Goal: Task Accomplishment & Management: Use online tool/utility

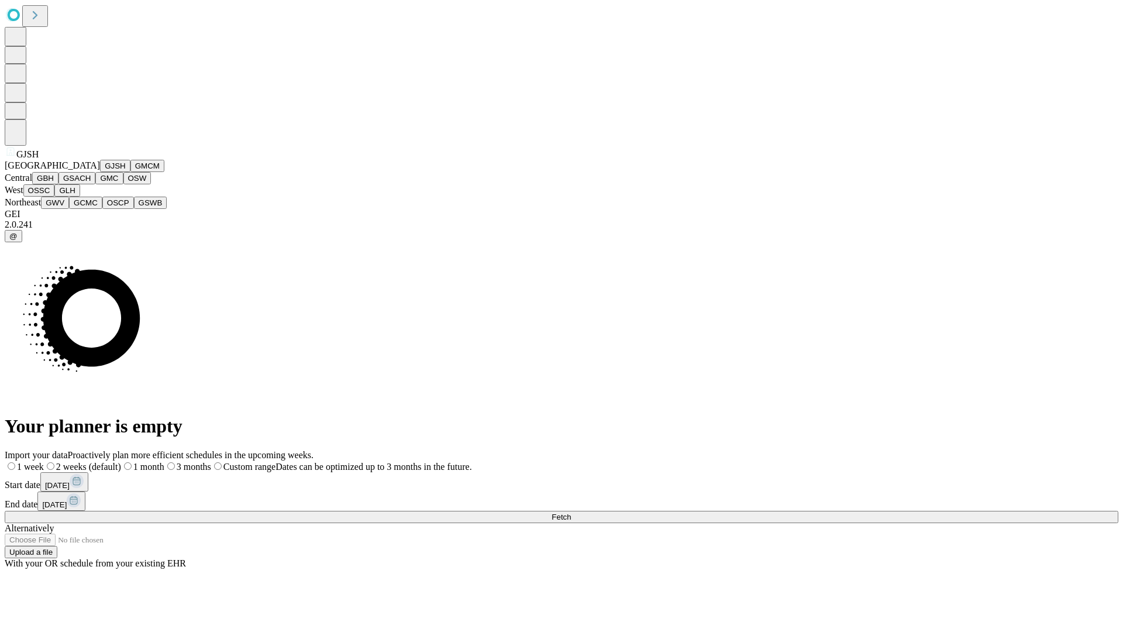
click at [100, 172] on button "GJSH" at bounding box center [115, 166] width 30 height 12
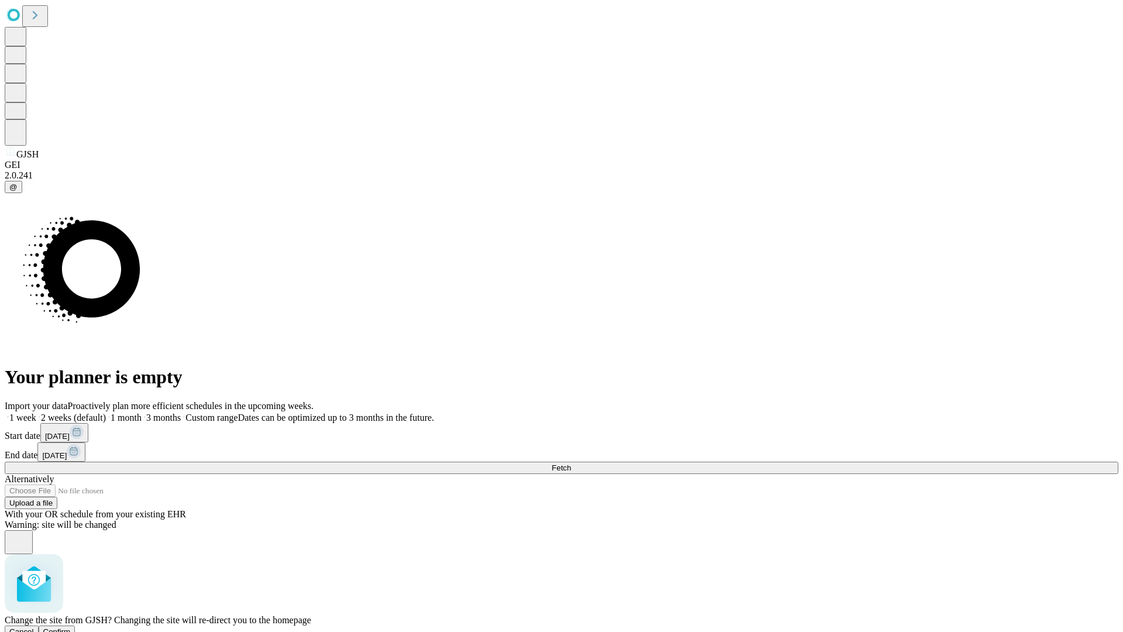
click at [71, 627] on span "Confirm" at bounding box center [56, 631] width 27 height 9
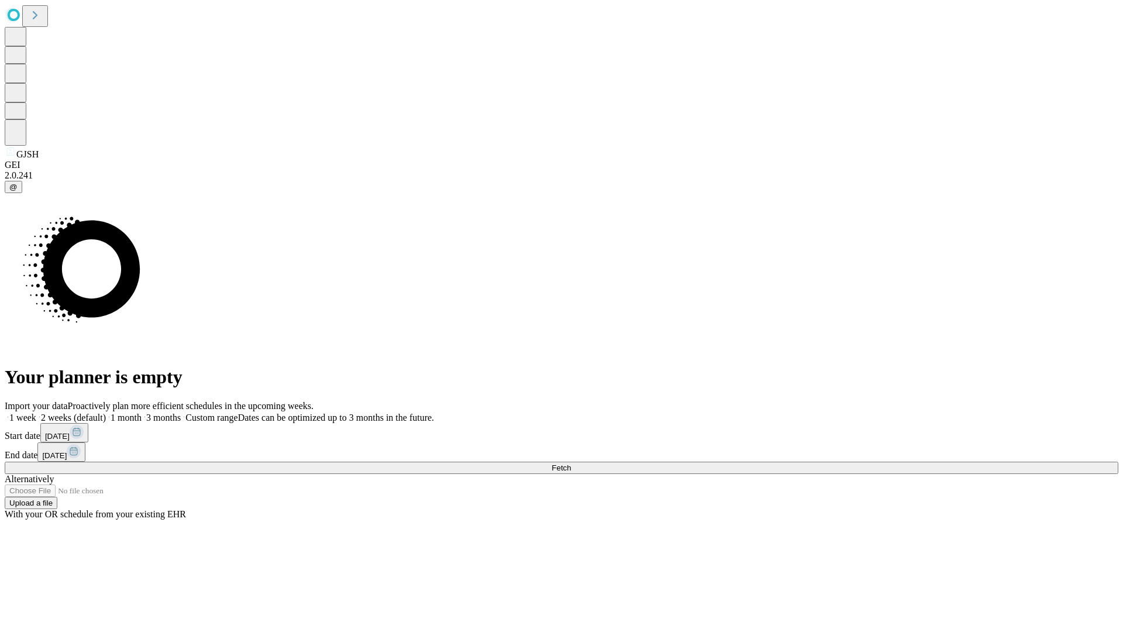
click at [142, 412] on label "1 month" at bounding box center [124, 417] width 36 height 10
click at [571, 463] on span "Fetch" at bounding box center [561, 467] width 19 height 9
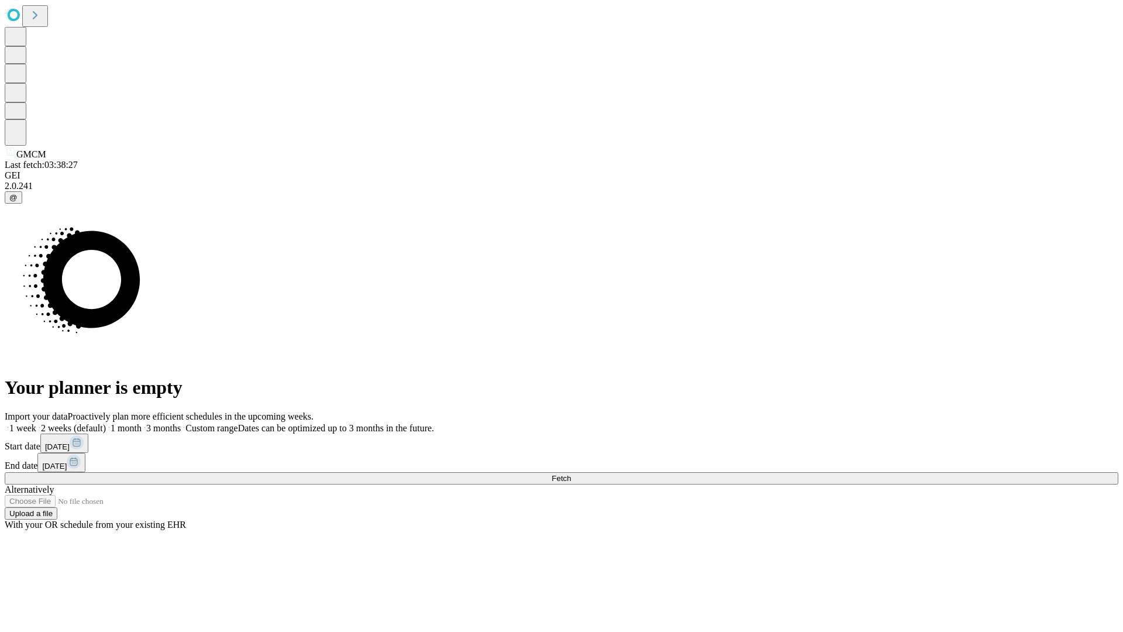
click at [142, 423] on label "1 month" at bounding box center [124, 428] width 36 height 10
click at [571, 474] on span "Fetch" at bounding box center [561, 478] width 19 height 9
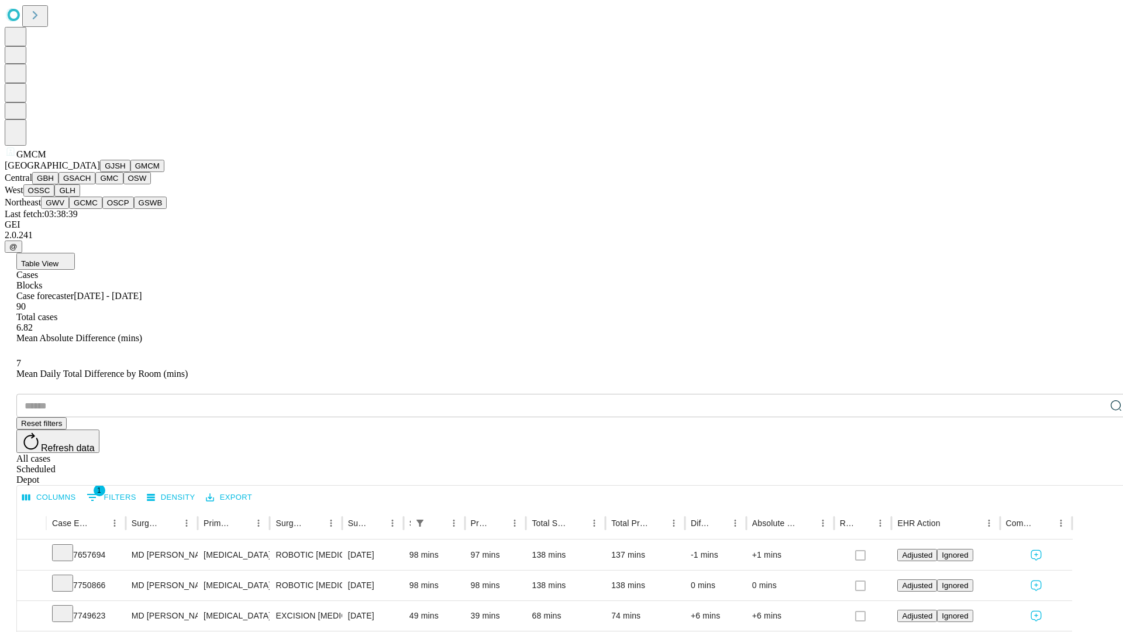
click at [58, 184] on button "GBH" at bounding box center [45, 178] width 26 height 12
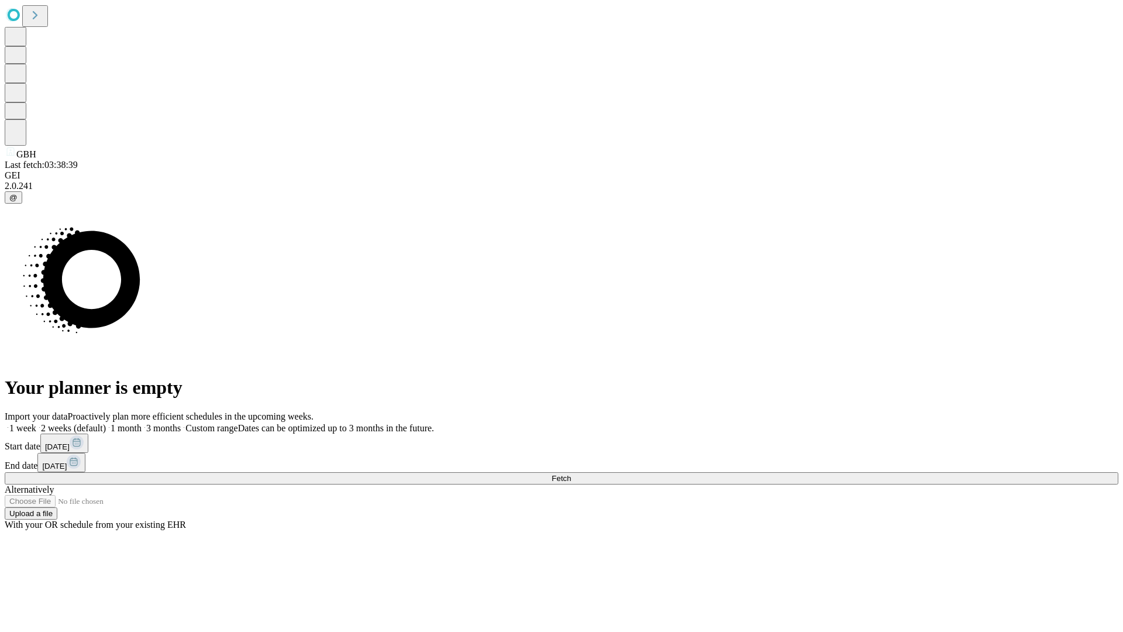
click at [142, 423] on label "1 month" at bounding box center [124, 428] width 36 height 10
click at [571, 474] on span "Fetch" at bounding box center [561, 478] width 19 height 9
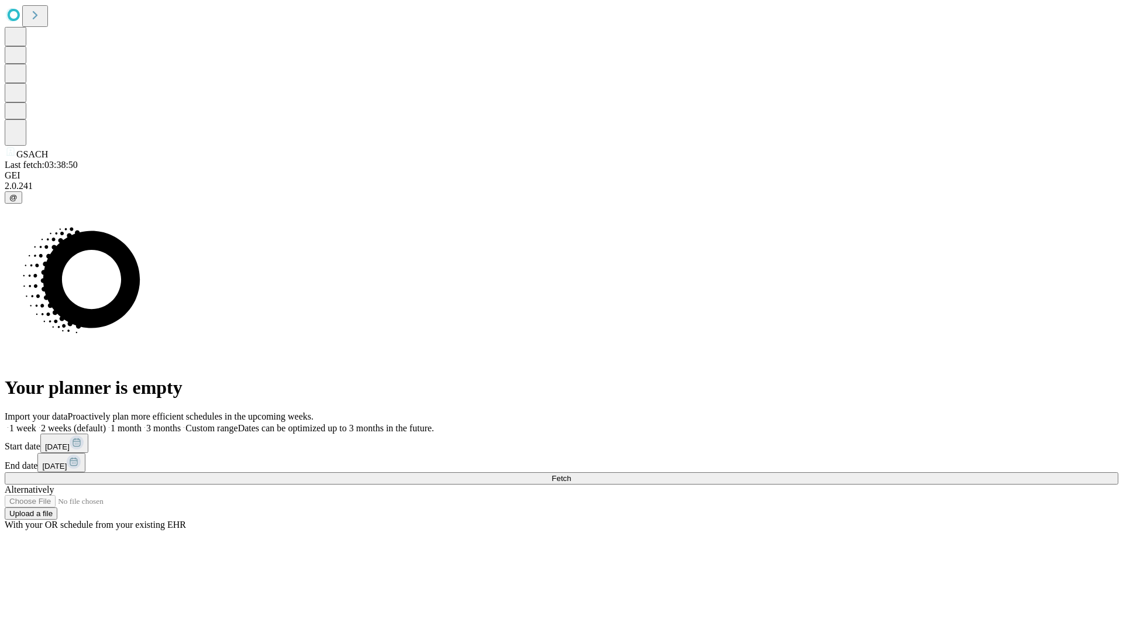
click at [142, 423] on label "1 month" at bounding box center [124, 428] width 36 height 10
click at [571, 474] on span "Fetch" at bounding box center [561, 478] width 19 height 9
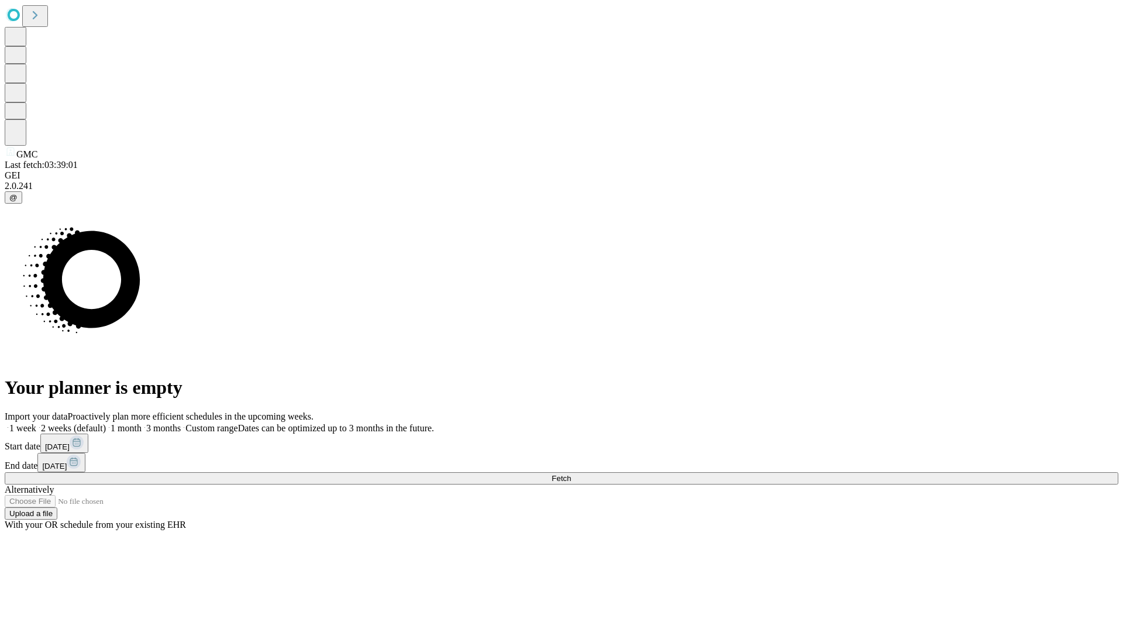
click at [571, 474] on span "Fetch" at bounding box center [561, 478] width 19 height 9
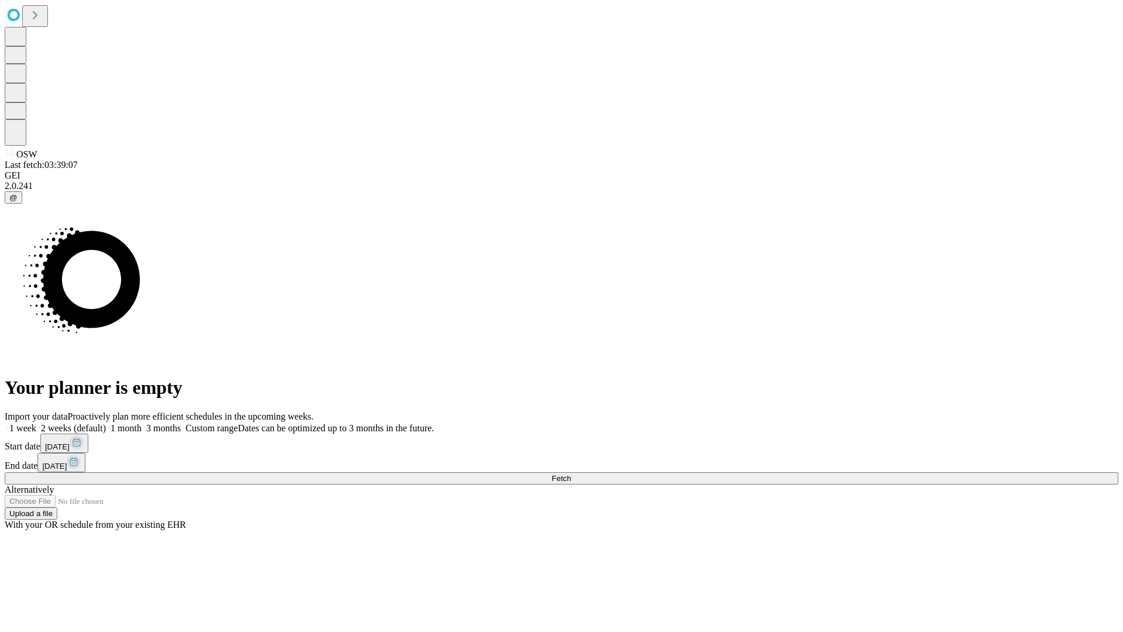
click at [571, 474] on span "Fetch" at bounding box center [561, 478] width 19 height 9
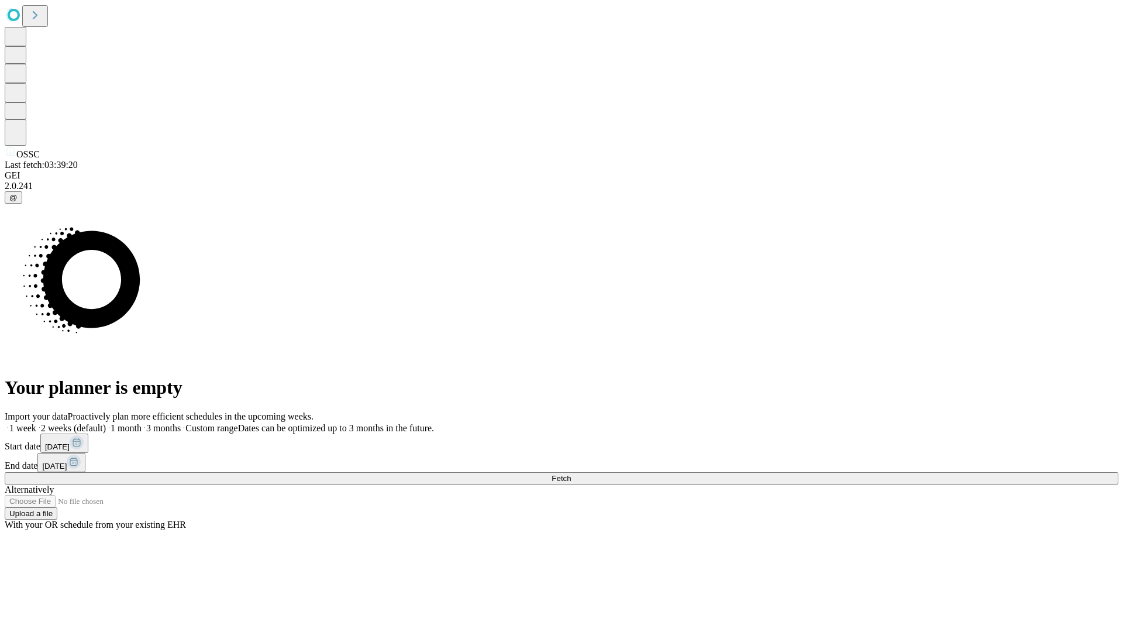
click at [142, 423] on label "1 month" at bounding box center [124, 428] width 36 height 10
click at [571, 474] on span "Fetch" at bounding box center [561, 478] width 19 height 9
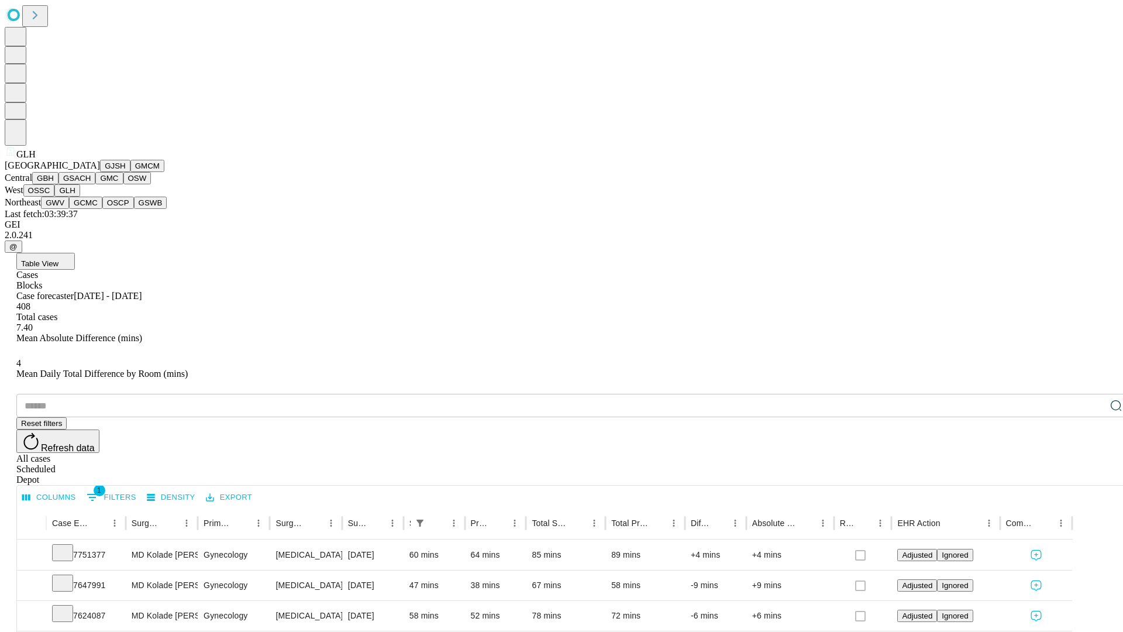
click at [69, 209] on button "GWV" at bounding box center [55, 203] width 28 height 12
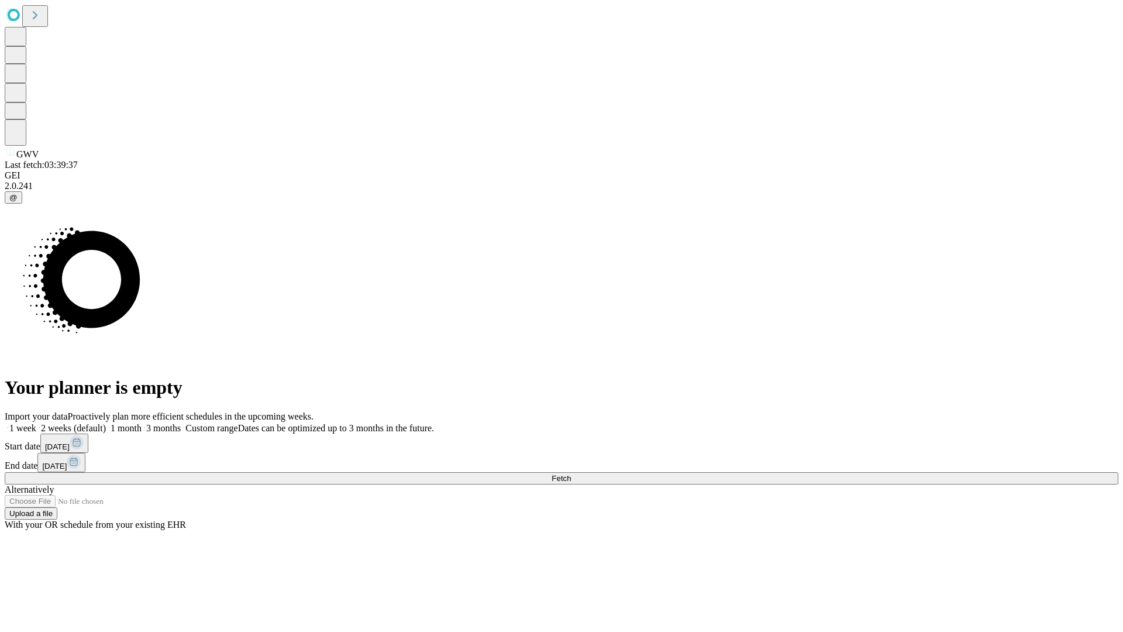
click at [142, 423] on label "1 month" at bounding box center [124, 428] width 36 height 10
click at [571, 474] on span "Fetch" at bounding box center [561, 478] width 19 height 9
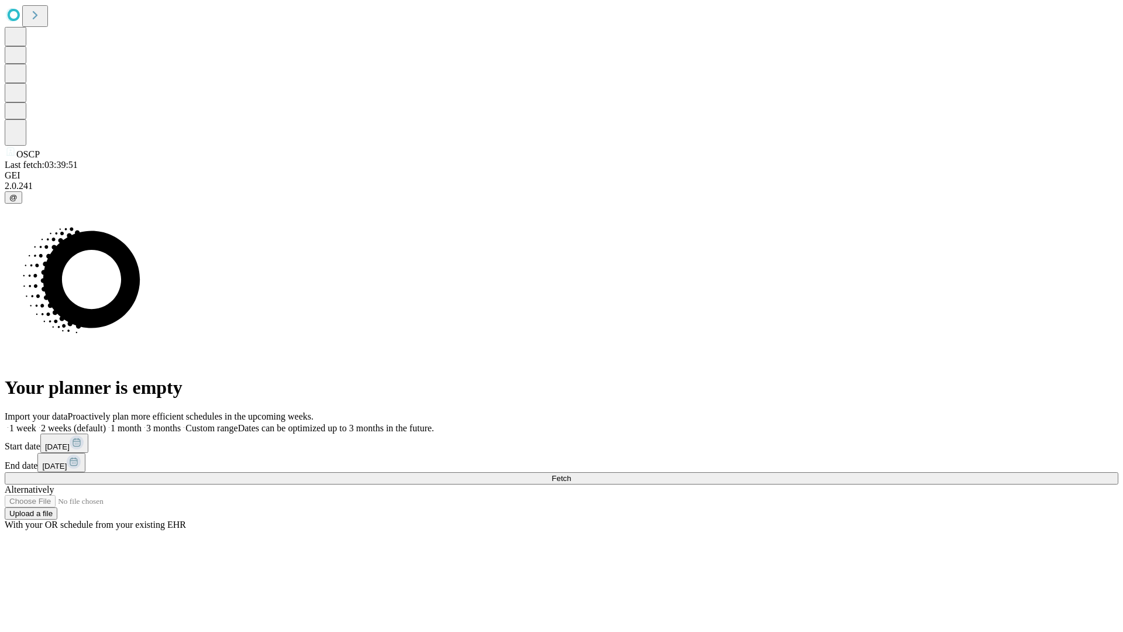
click at [142, 423] on label "1 month" at bounding box center [124, 428] width 36 height 10
click at [571, 474] on span "Fetch" at bounding box center [561, 478] width 19 height 9
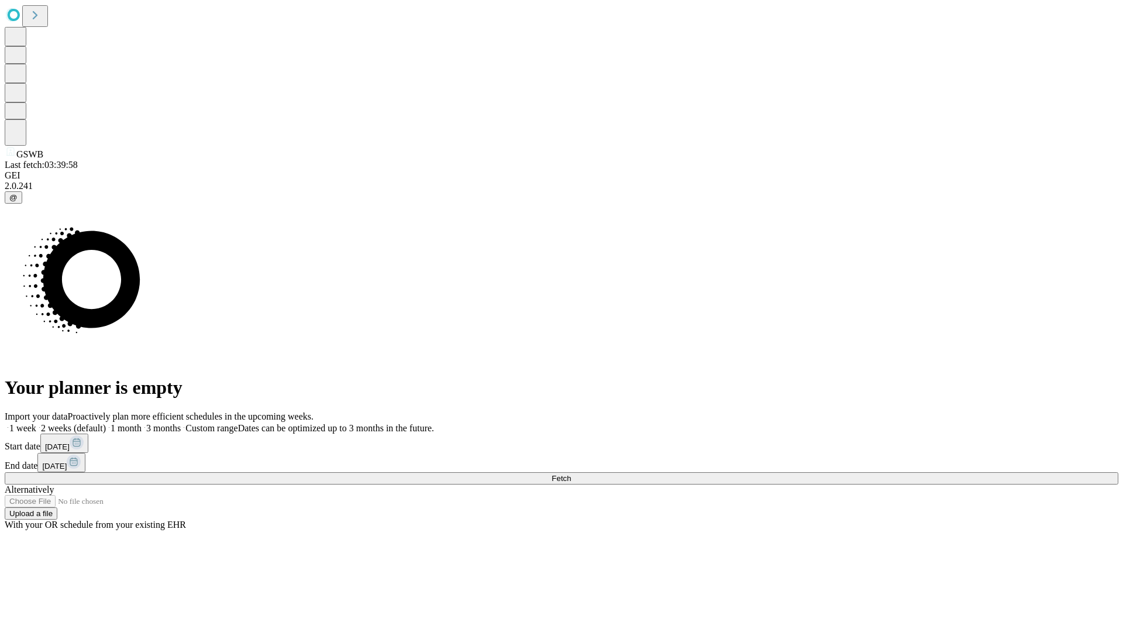
click at [142, 423] on label "1 month" at bounding box center [124, 428] width 36 height 10
click at [571, 474] on span "Fetch" at bounding box center [561, 478] width 19 height 9
